Goal: Information Seeking & Learning: Learn about a topic

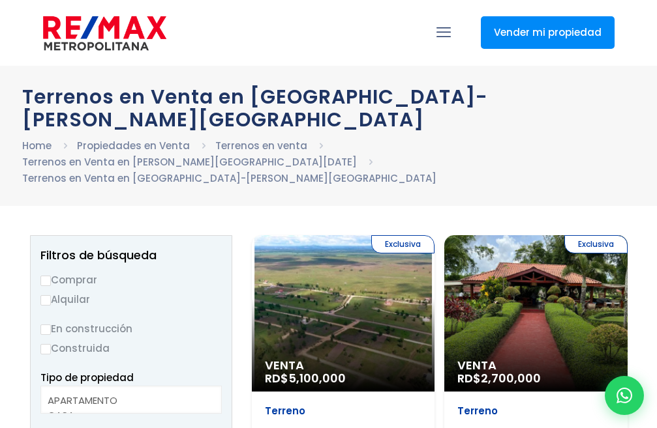
select select
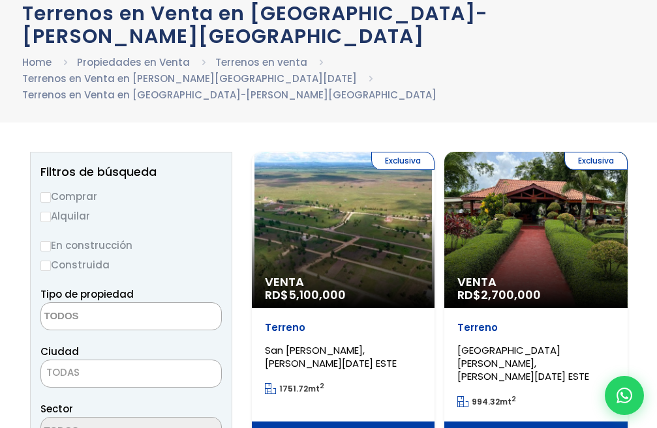
scroll to position [130, 0]
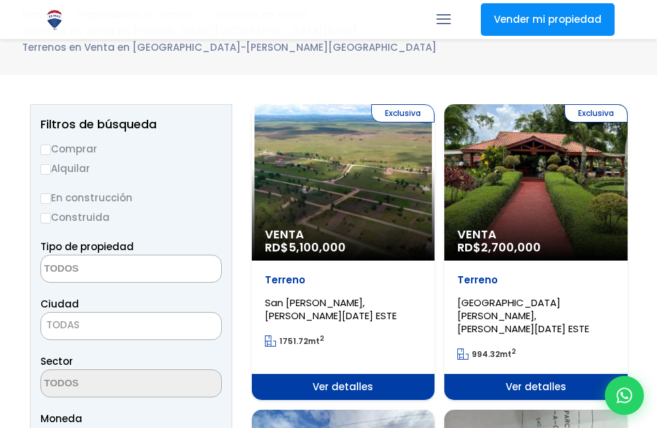
drag, startPoint x: 41, startPoint y: 155, endPoint x: 52, endPoint y: 160, distance: 11.7
click at [41, 155] on input "Comprar" at bounding box center [45, 150] width 10 height 10
radio input "true"
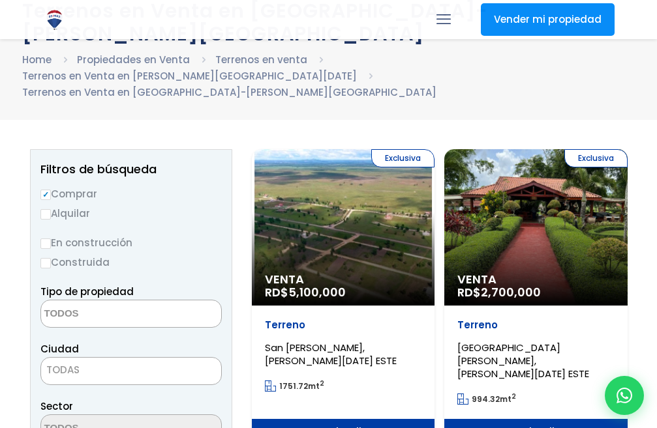
scroll to position [0, 0]
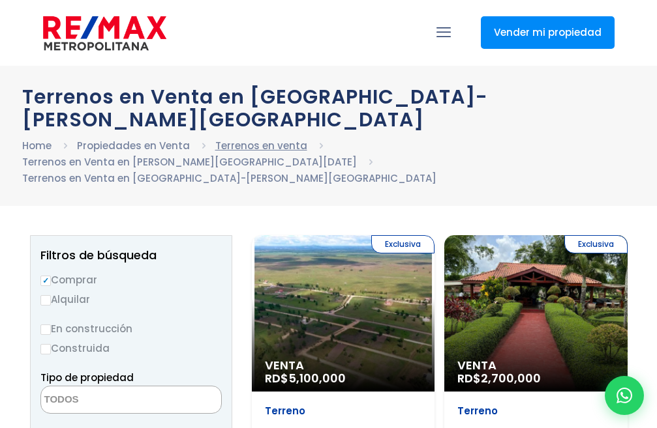
click at [247, 139] on link "Terrenos en venta" at bounding box center [261, 146] width 92 height 14
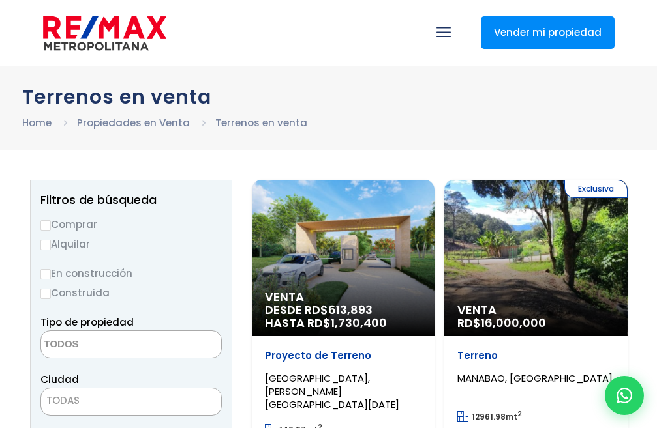
select select
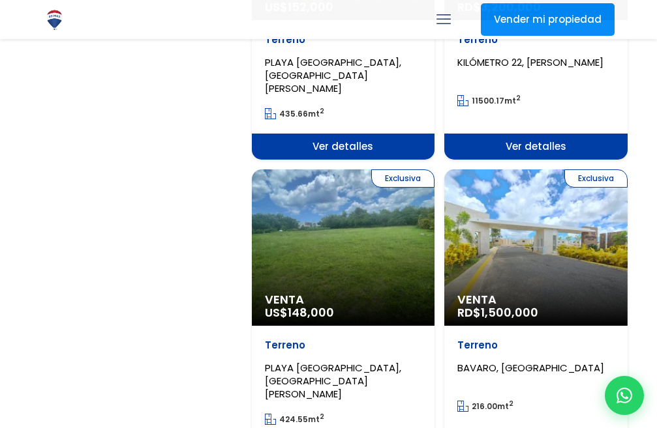
scroll to position [1891, 0]
